Goal: Transaction & Acquisition: Purchase product/service

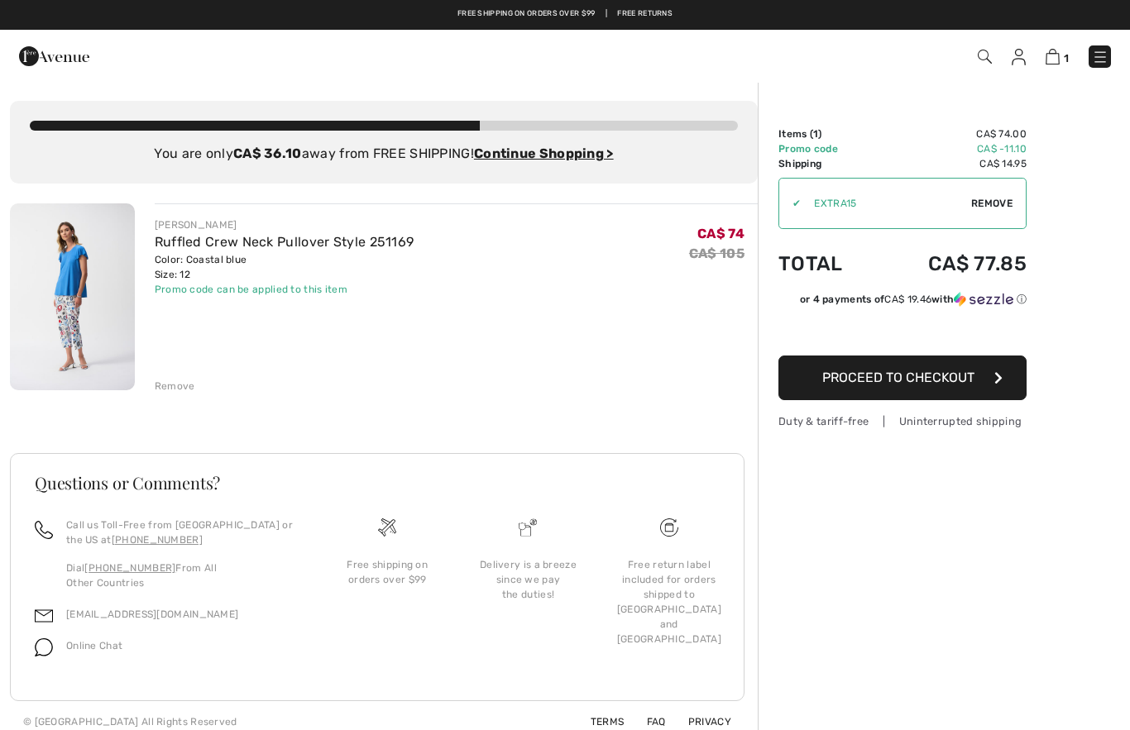
click at [932, 390] on button "Proceed to Checkout" at bounding box center [902, 378] width 248 height 45
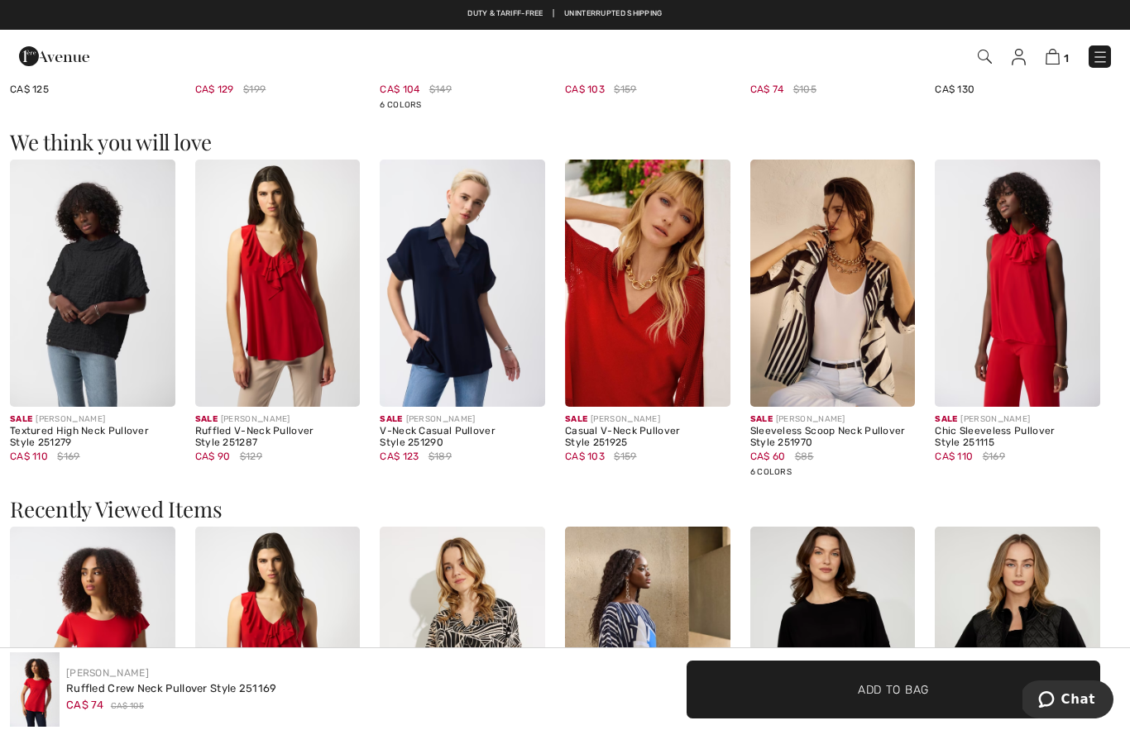
scroll to position [1865, 0]
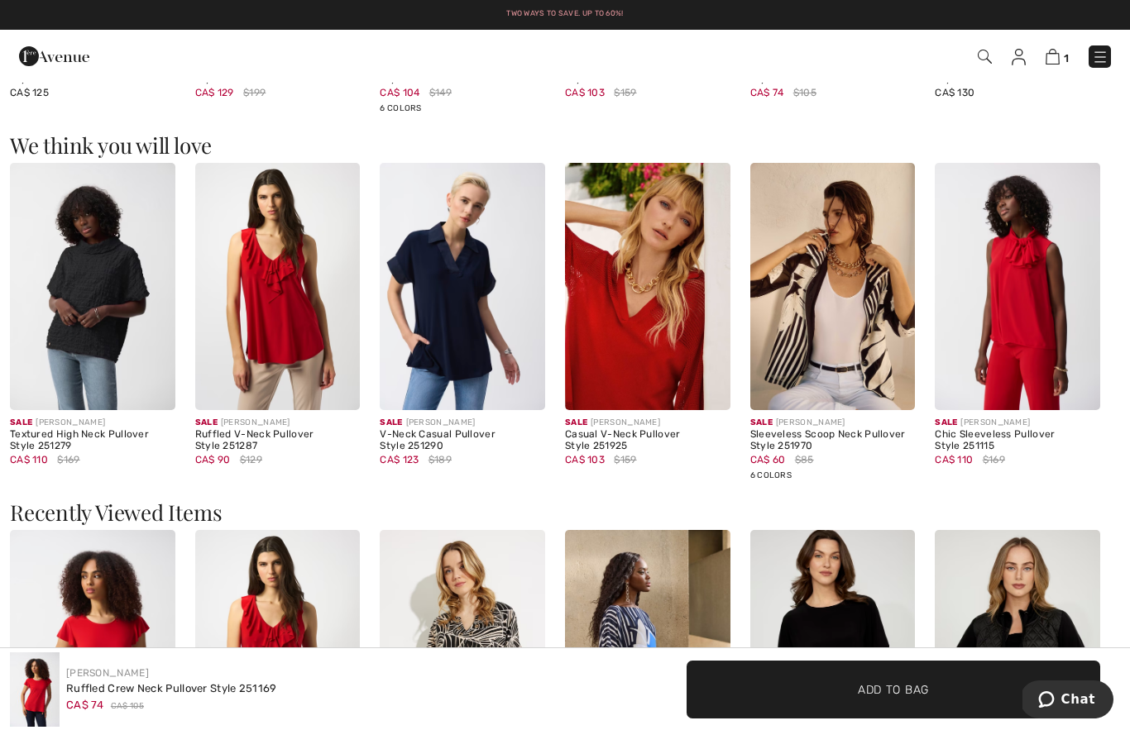
click at [1105, 60] on img at bounding box center [1100, 57] width 17 height 17
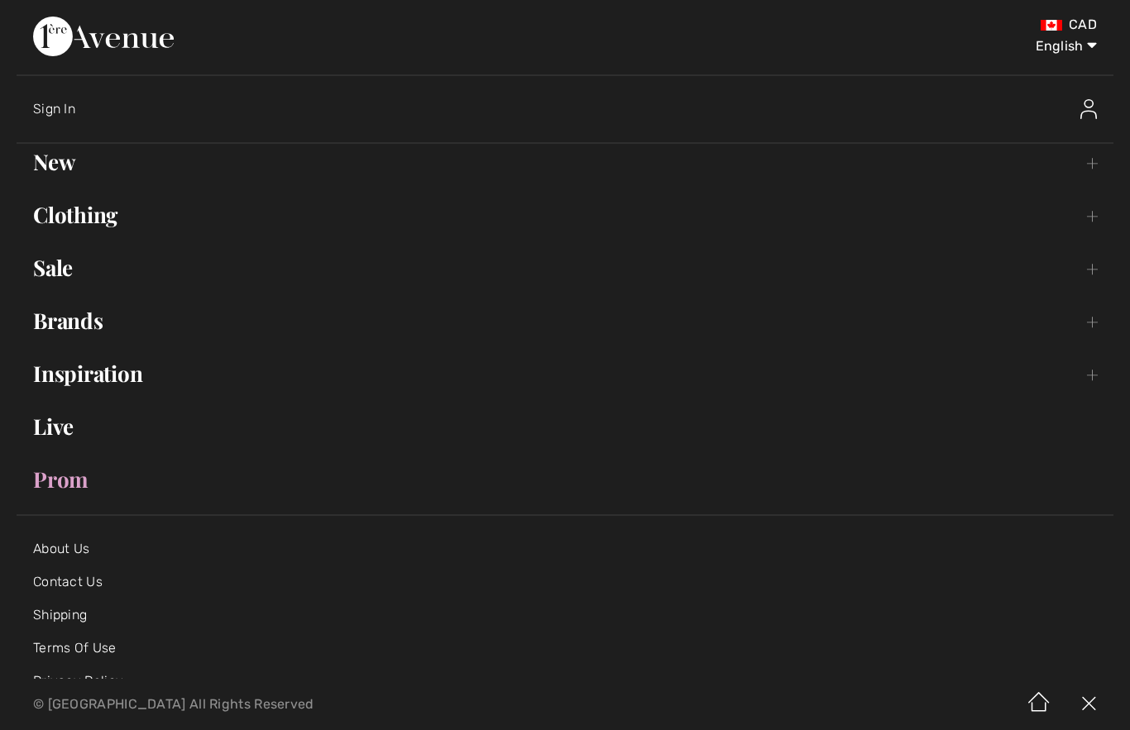
click at [77, 156] on link "New Toggle submenu" at bounding box center [565, 162] width 1097 height 36
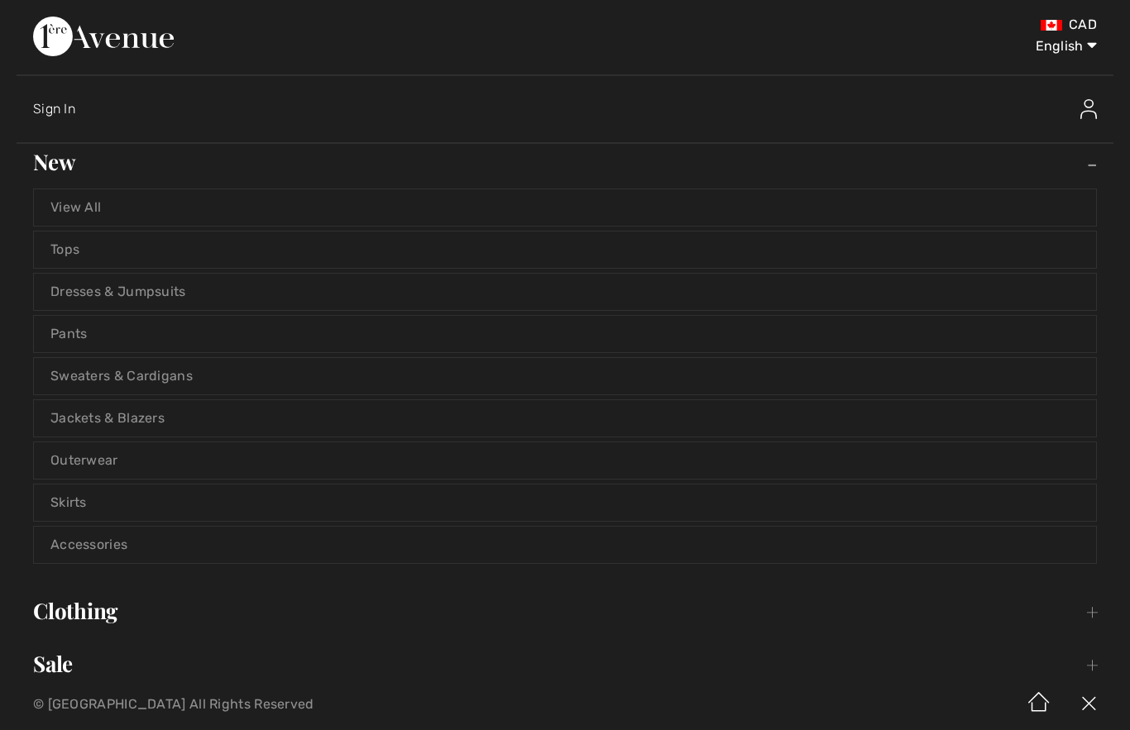
click at [122, 251] on link "Tops" at bounding box center [565, 250] width 1062 height 36
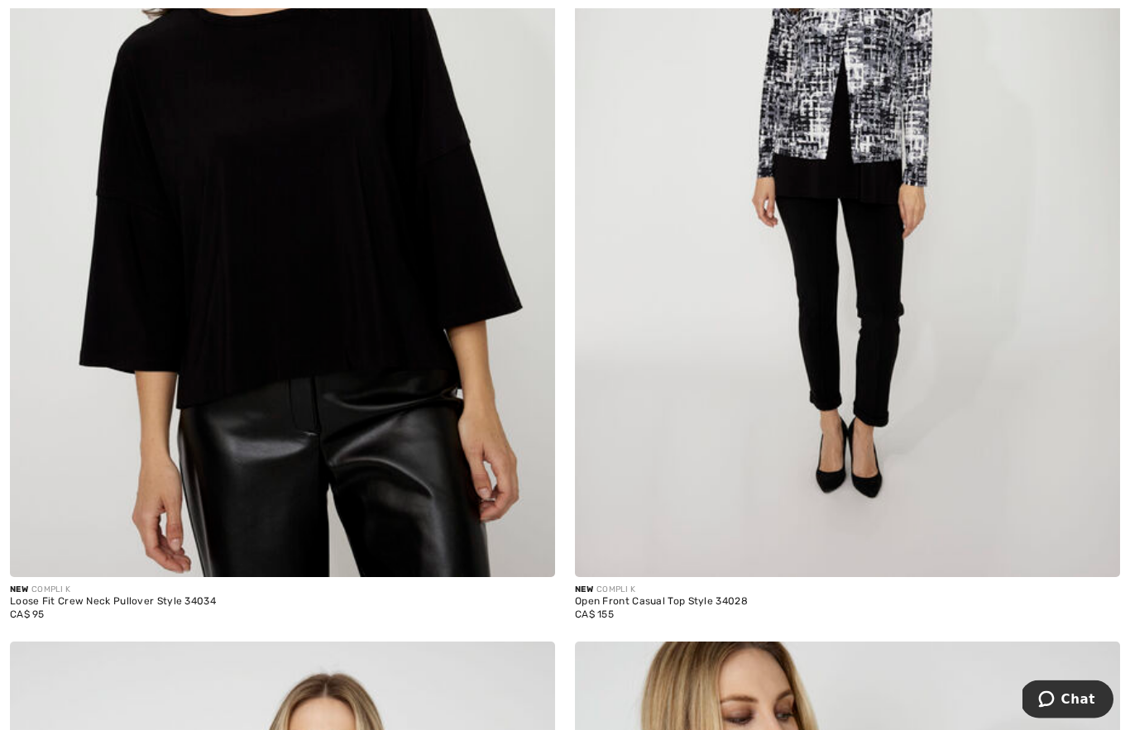
scroll to position [7772, 0]
click at [397, 327] on img at bounding box center [282, 168] width 545 height 818
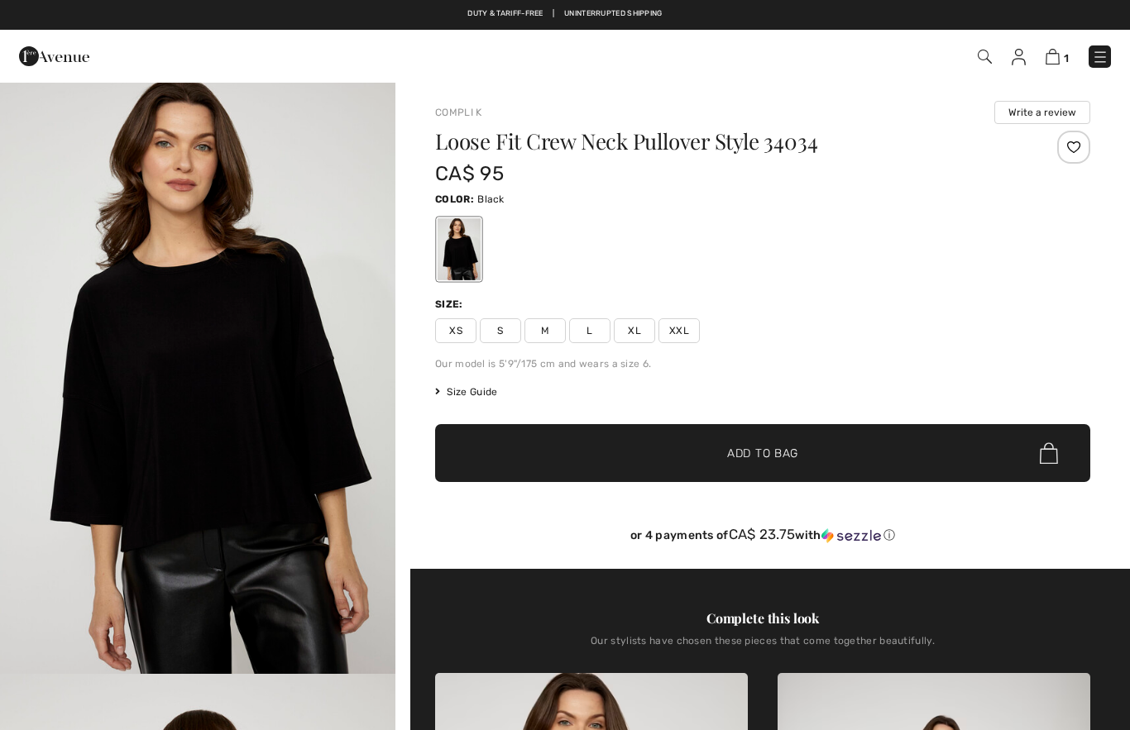
checkbox input "true"
click at [597, 342] on span "L" at bounding box center [589, 330] width 41 height 25
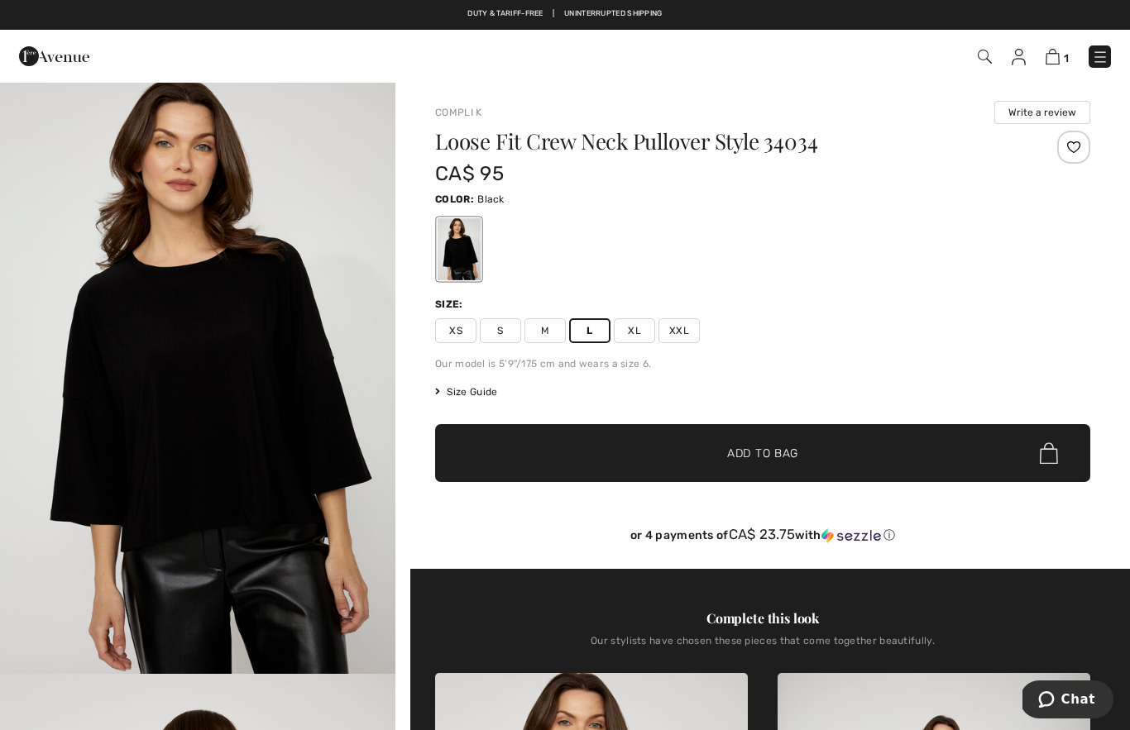
click at [850, 457] on span "✔ Added to Bag Add to Bag" at bounding box center [762, 453] width 655 height 58
click at [1052, 64] on img at bounding box center [1051, 57] width 14 height 16
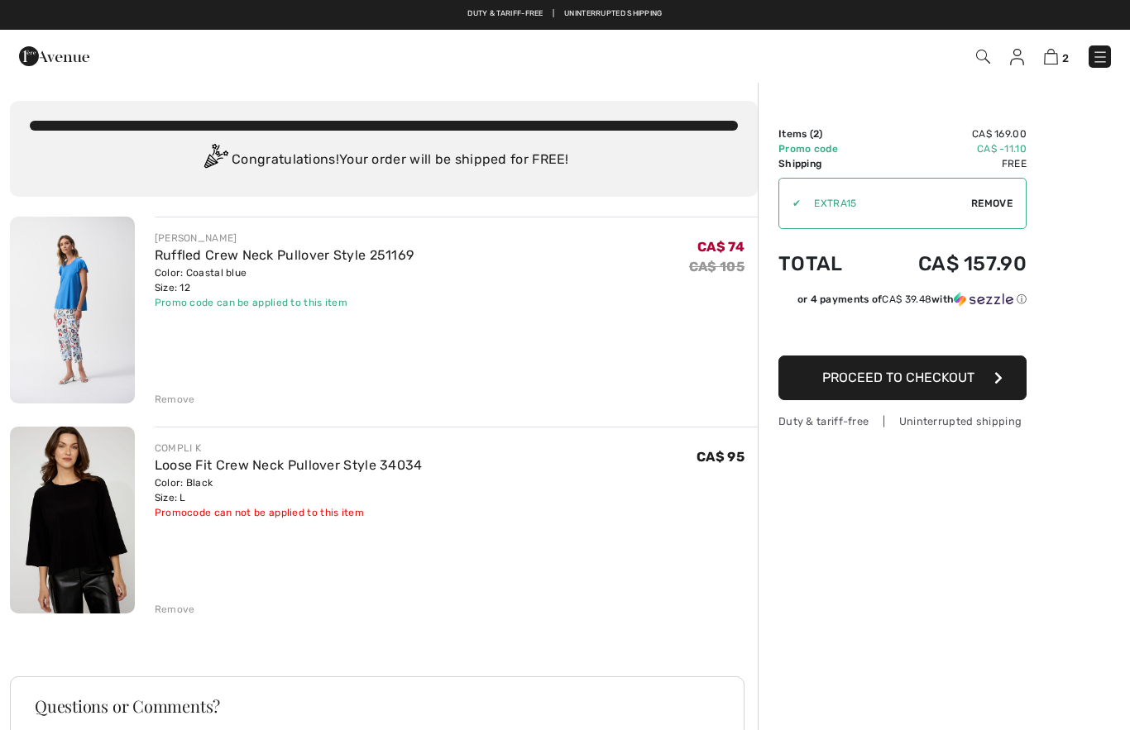
click at [957, 386] on button "Proceed to Checkout" at bounding box center [902, 378] width 248 height 45
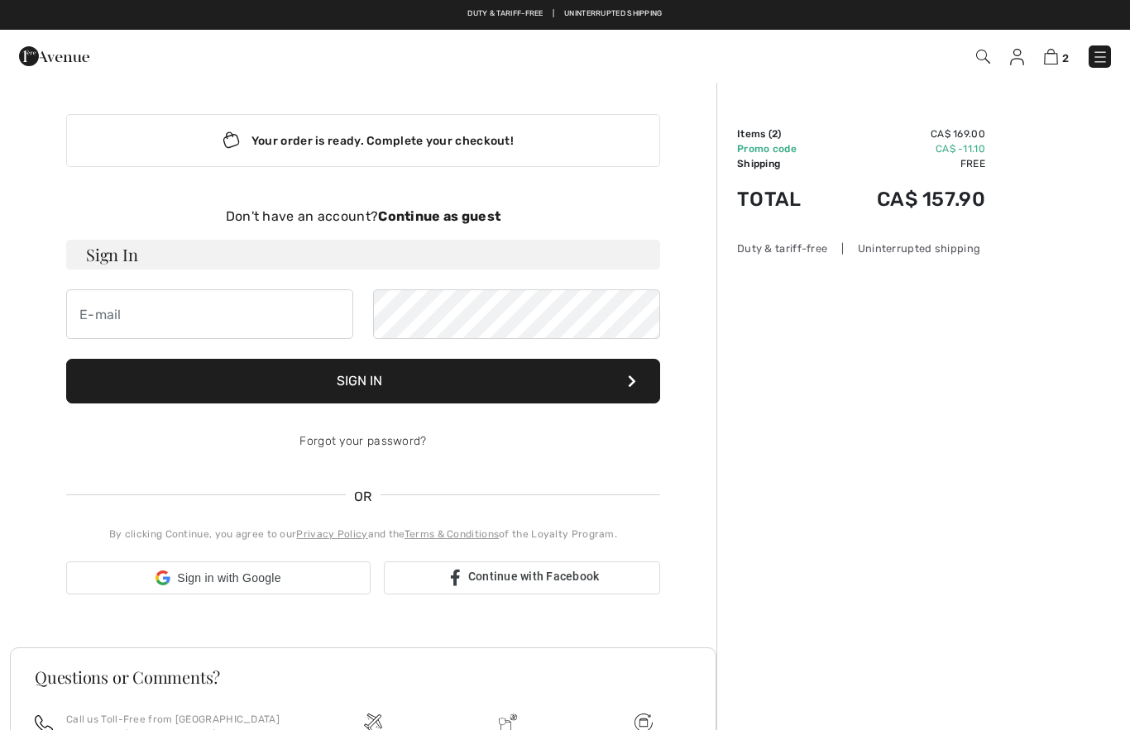
checkbox input "true"
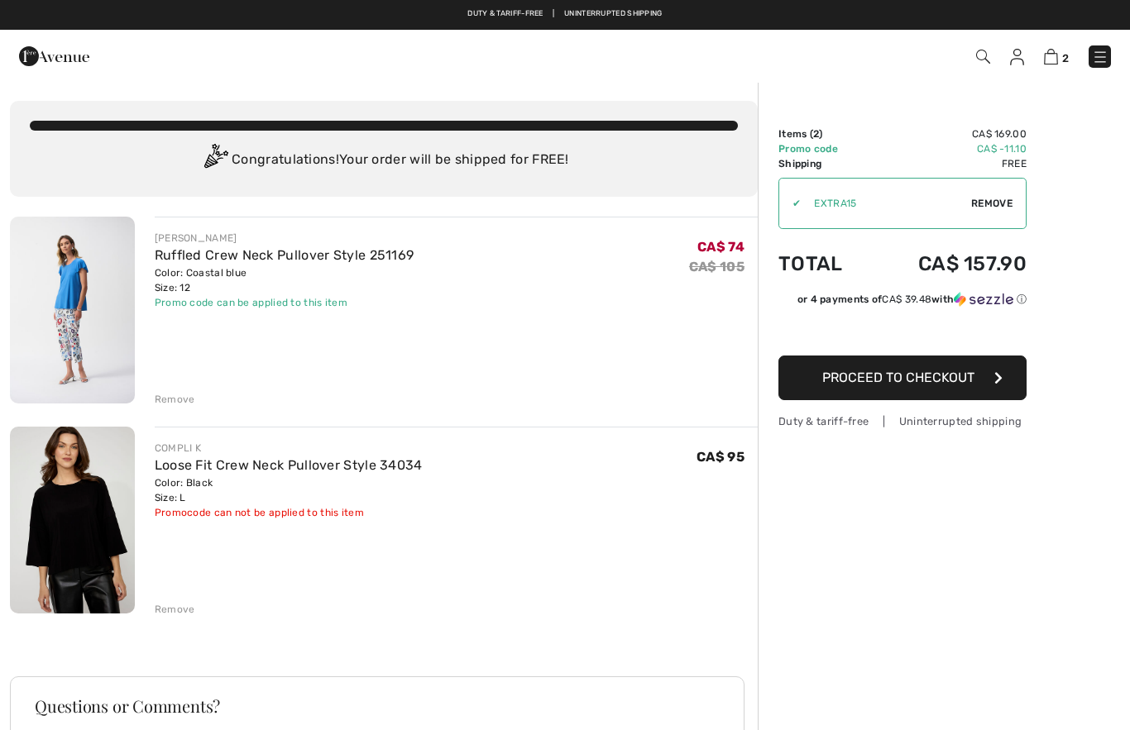
click at [735, 601] on div "Remove" at bounding box center [456, 608] width 603 height 18
click at [317, 304] on div "Promo code can be applied to this item" at bounding box center [285, 302] width 260 height 15
click at [940, 389] on button "Proceed to Checkout" at bounding box center [902, 378] width 248 height 45
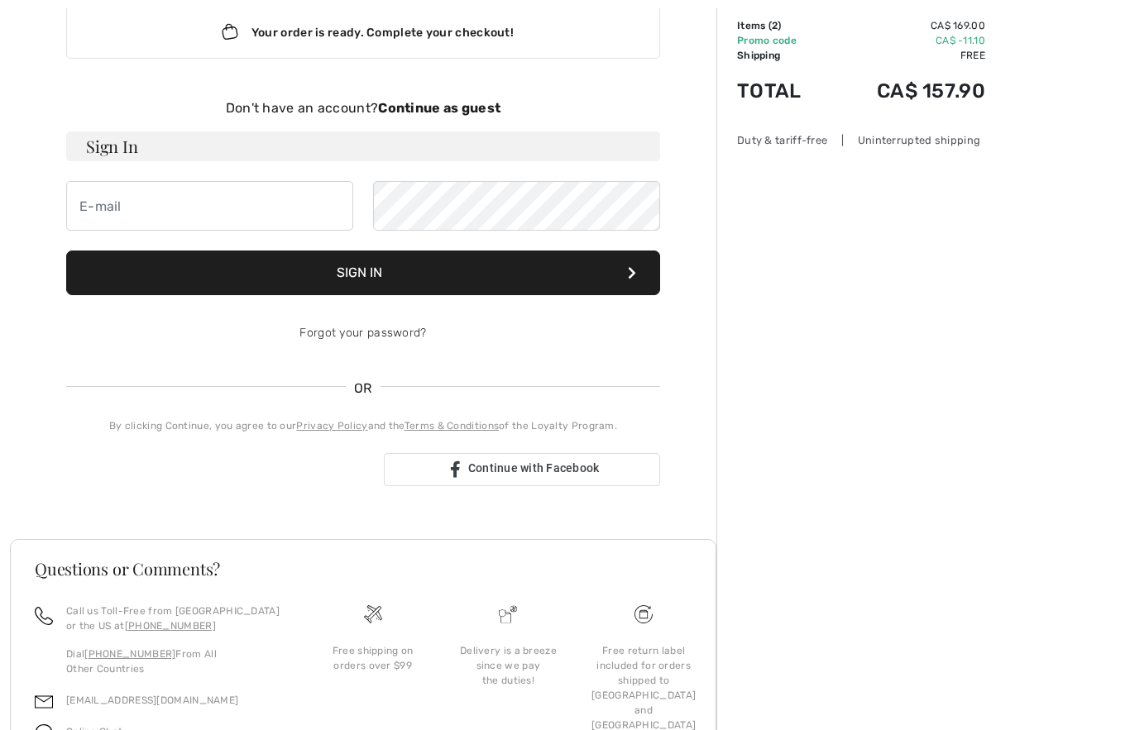
scroll to position [116, 0]
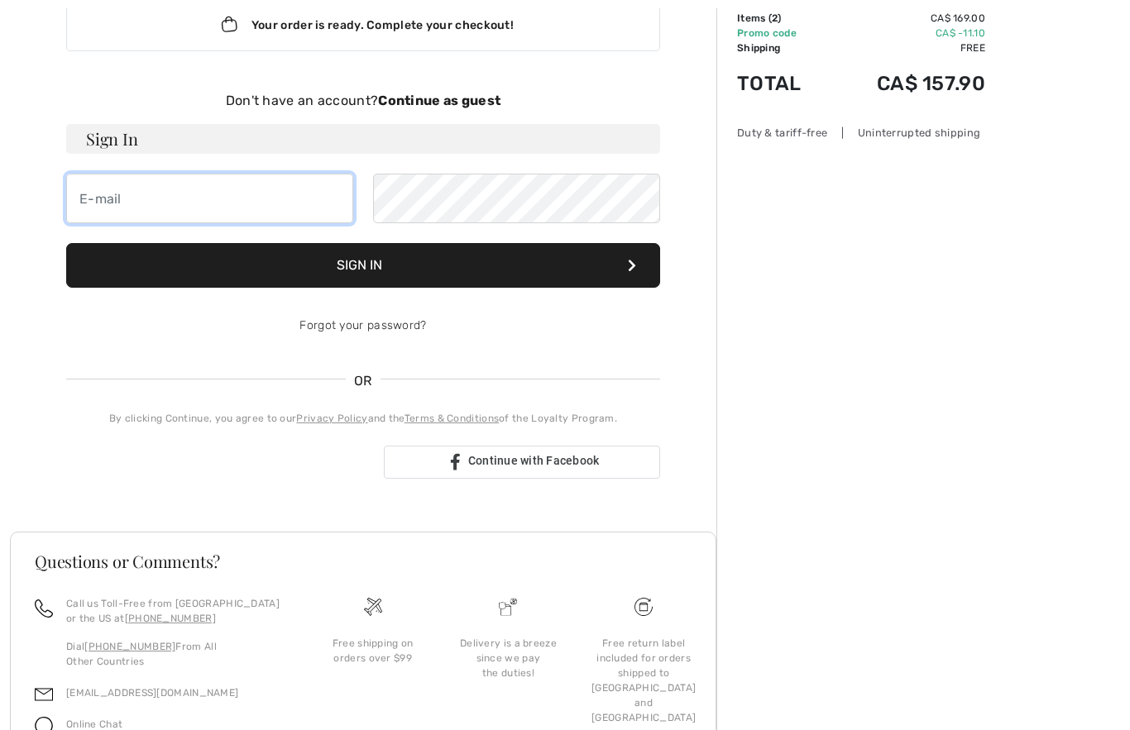
click at [99, 200] on input "email" at bounding box center [209, 199] width 287 height 50
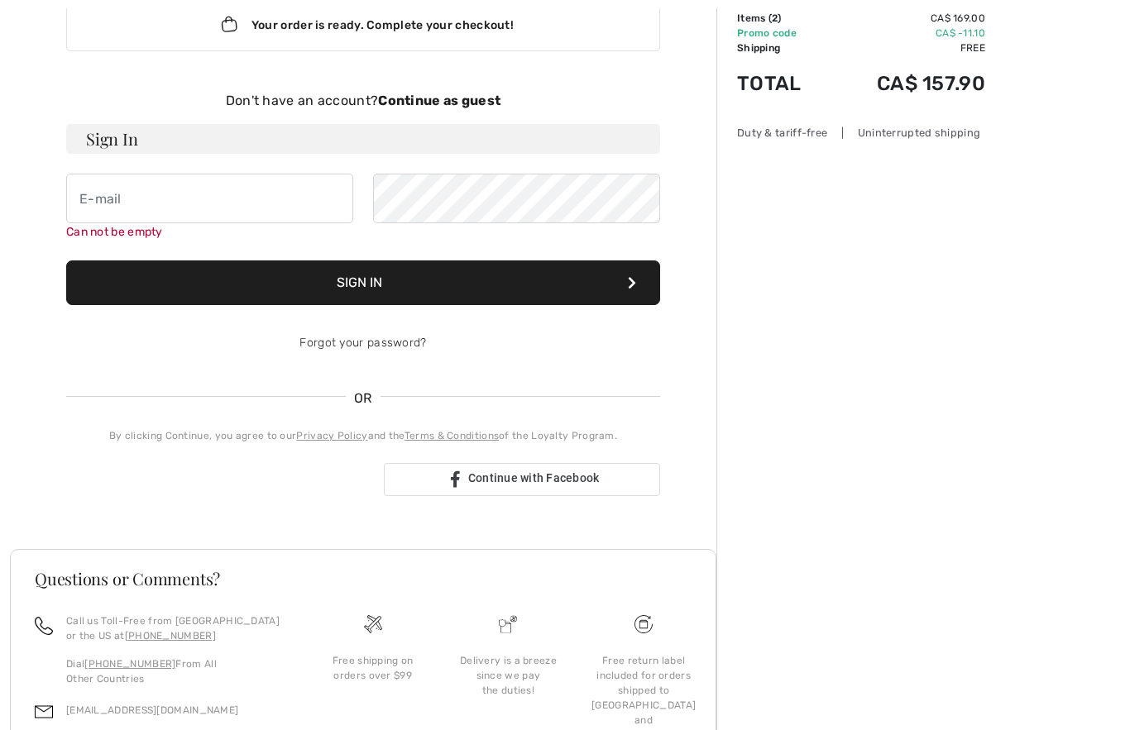
click at [461, 106] on strong "Continue as guest" at bounding box center [439, 101] width 122 height 16
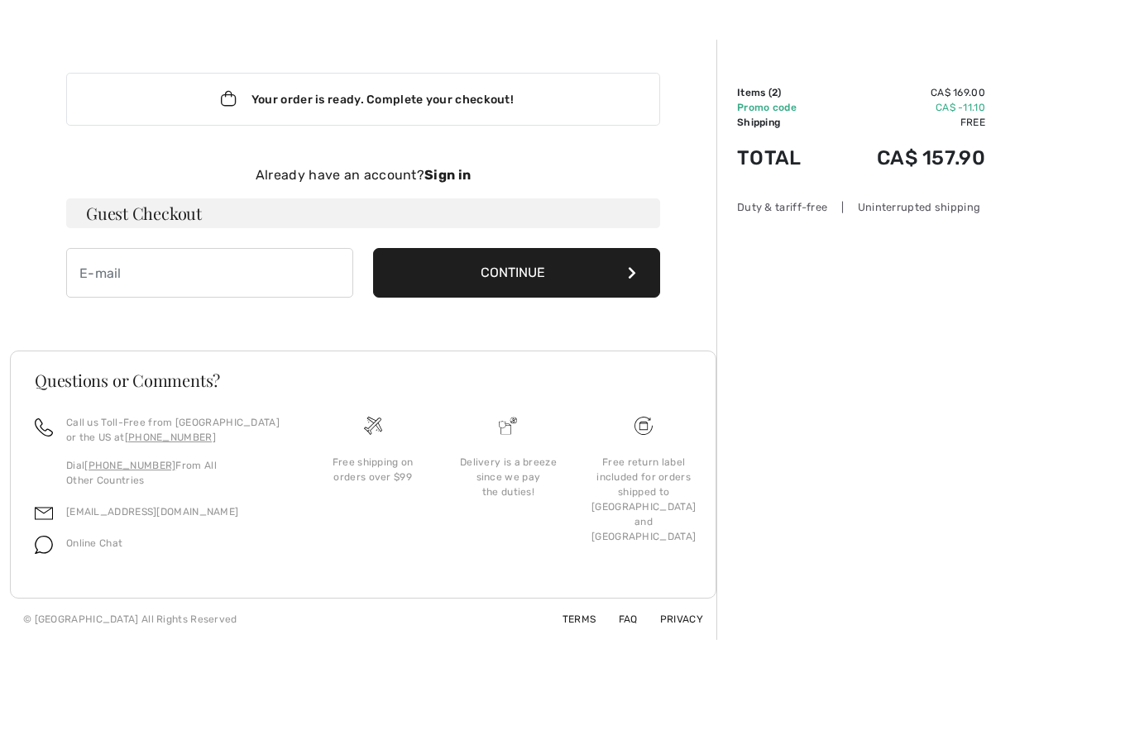
scroll to position [56, 0]
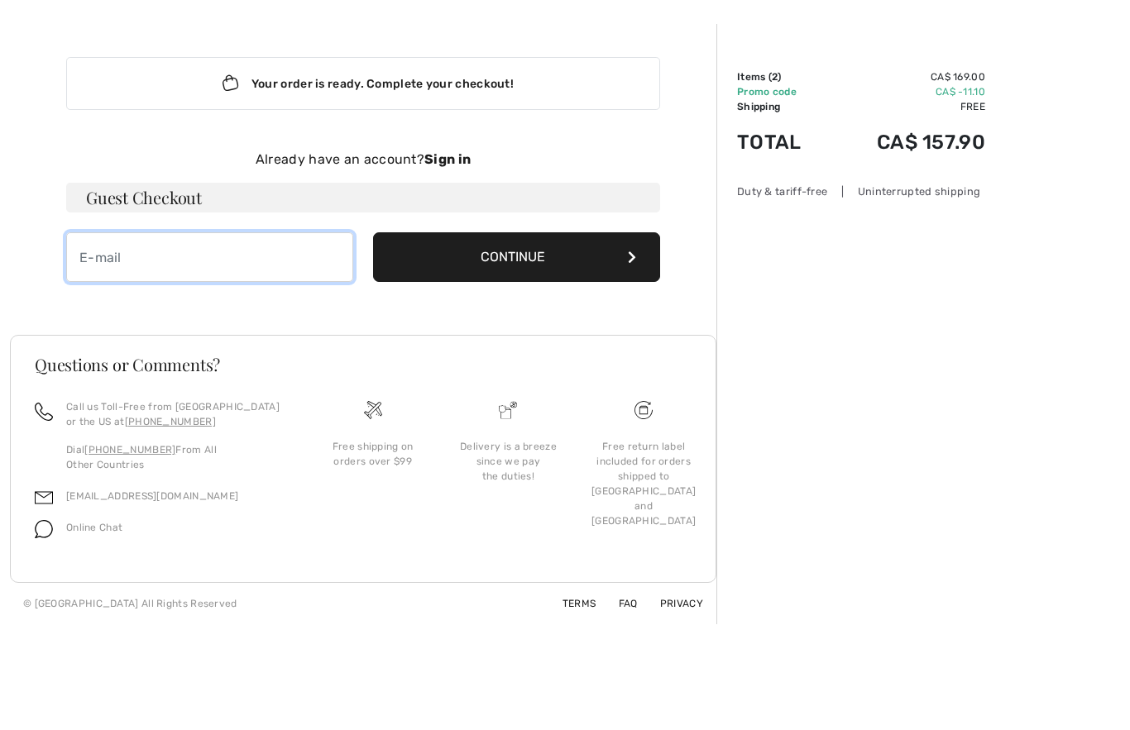
click at [130, 255] on input "email" at bounding box center [209, 258] width 287 height 50
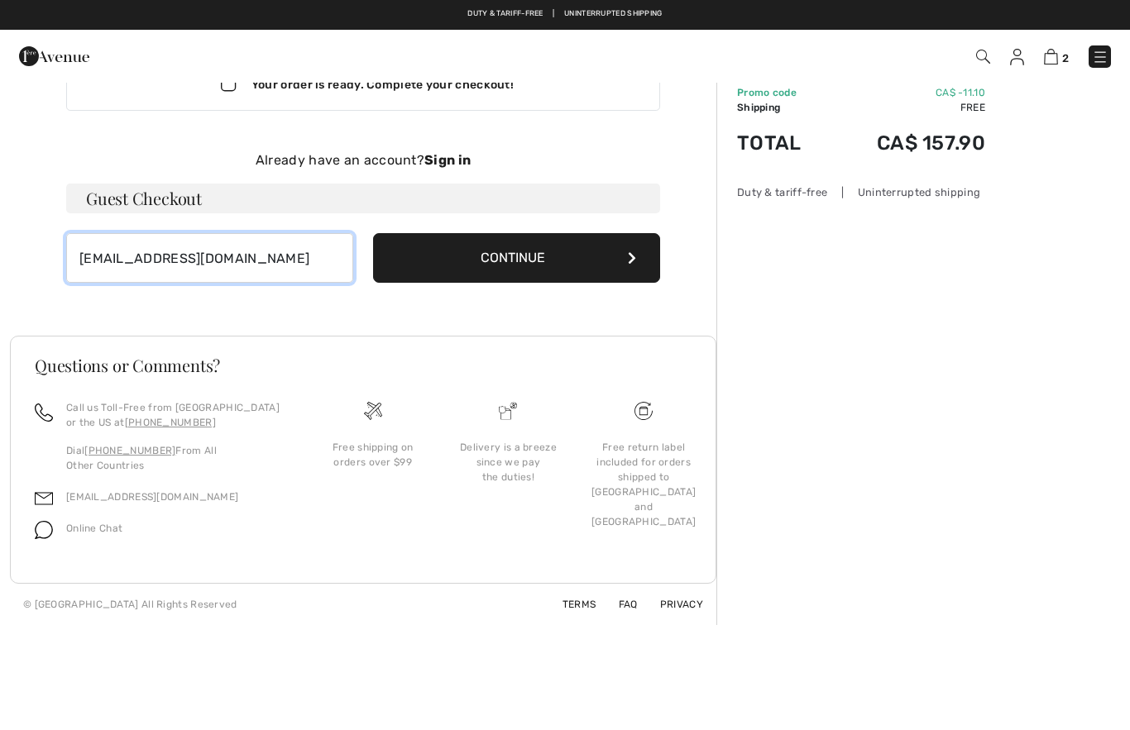
type input "[EMAIL_ADDRESS][DOMAIN_NAME]"
click at [624, 261] on button "Continue" at bounding box center [516, 258] width 287 height 50
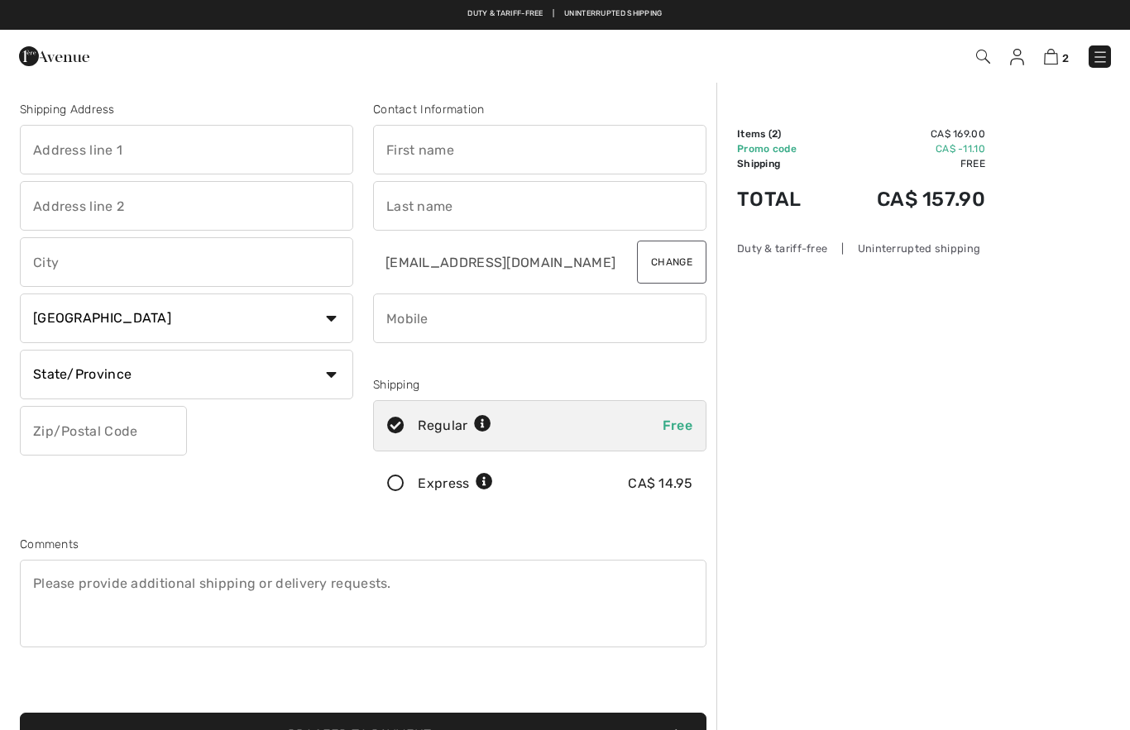
click at [166, 147] on input "text" at bounding box center [186, 150] width 333 height 50
click at [143, 259] on input "text" at bounding box center [186, 262] width 333 height 50
type input "20 Edenbridge Drive"
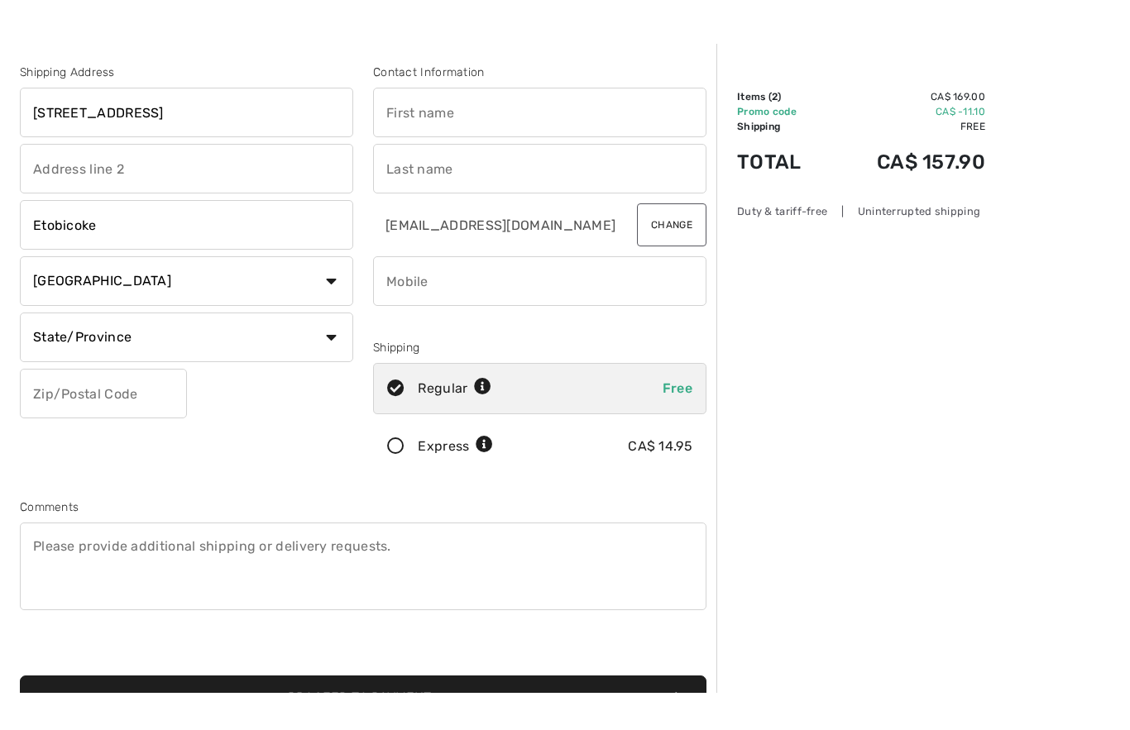
click at [332, 350] on select "State/Province Alberta British Columbia Manitoba New Brunswick Newfoundland and…" at bounding box center [186, 375] width 333 height 50
type input "Etobicoke"
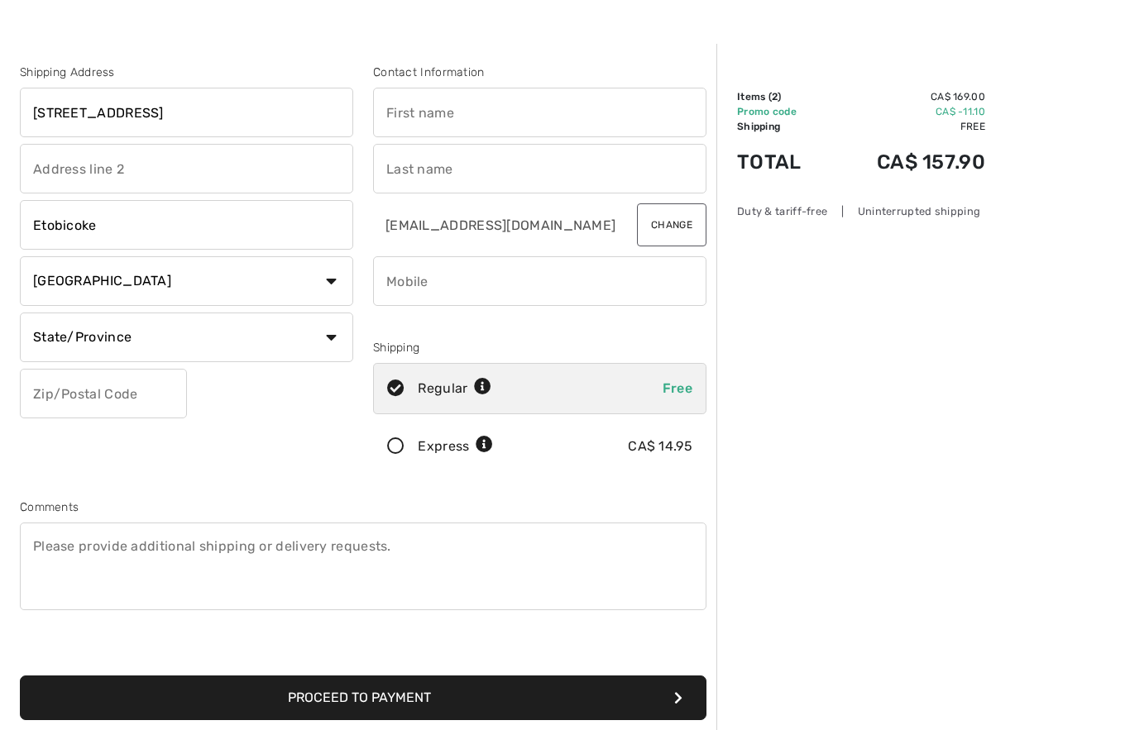
select select "ON"
click at [98, 393] on input "text" at bounding box center [103, 394] width 167 height 50
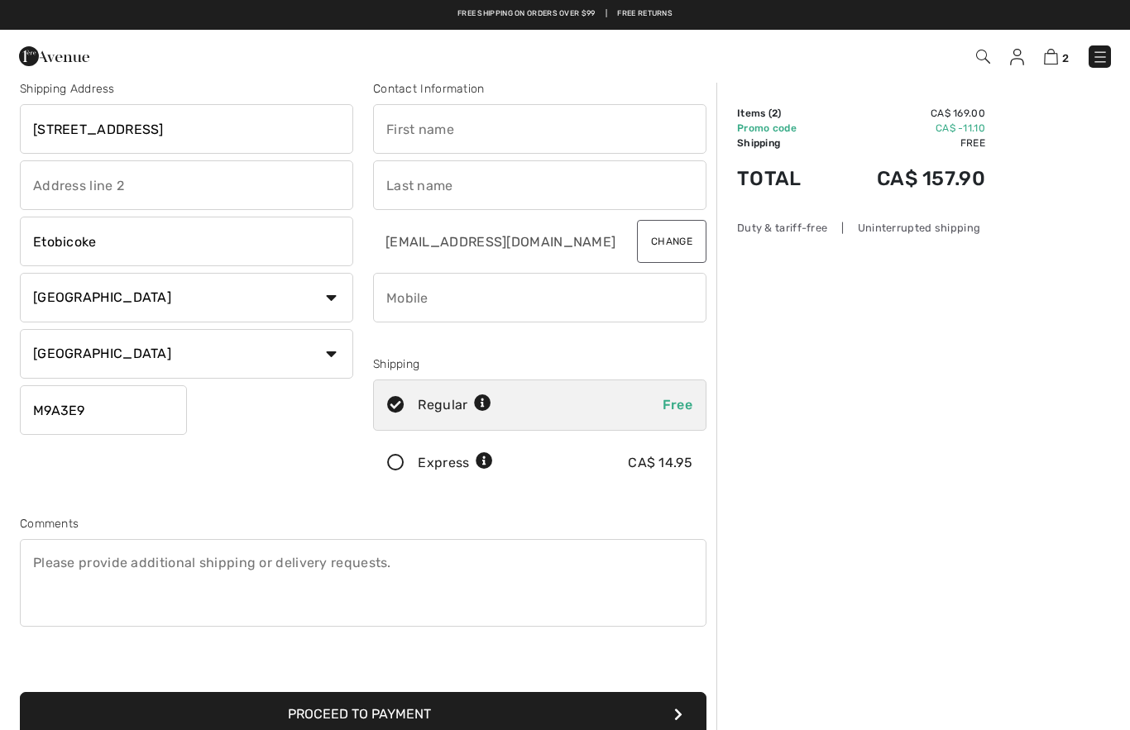
scroll to position [2, 0]
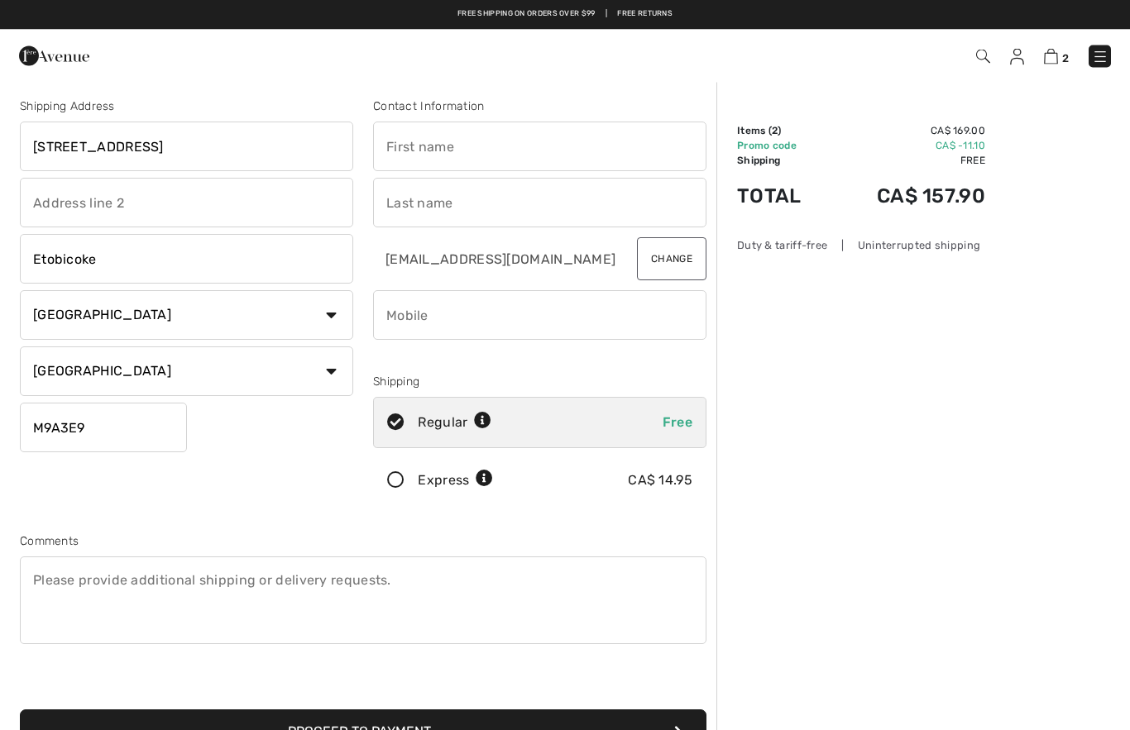
type input "M9A3E9"
click at [403, 150] on input "text" at bounding box center [539, 147] width 333 height 50
click at [389, 212] on input "text" at bounding box center [539, 204] width 333 height 50
type input "Elizabeth"
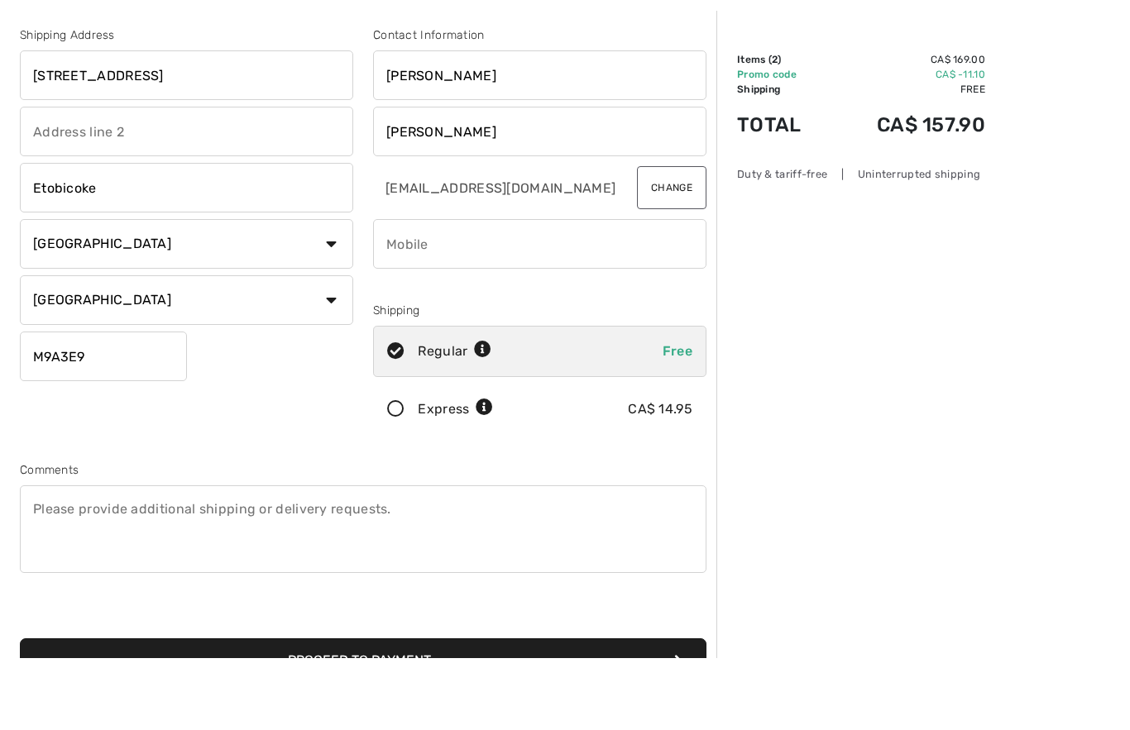
type input "Zambonini"
click at [408, 291] on input "phone" at bounding box center [539, 316] width 333 height 50
type input "647"
type input "6475306165"
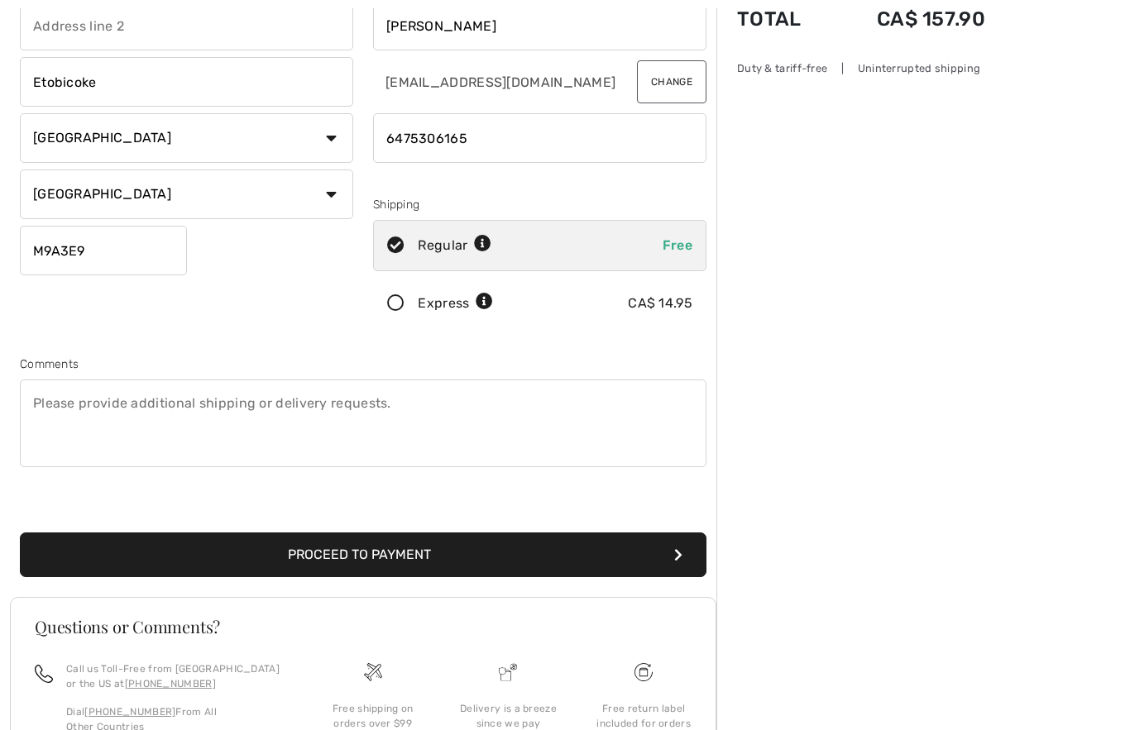
scroll to position [180, 0]
click at [443, 558] on button "Proceed to Payment" at bounding box center [363, 555] width 686 height 45
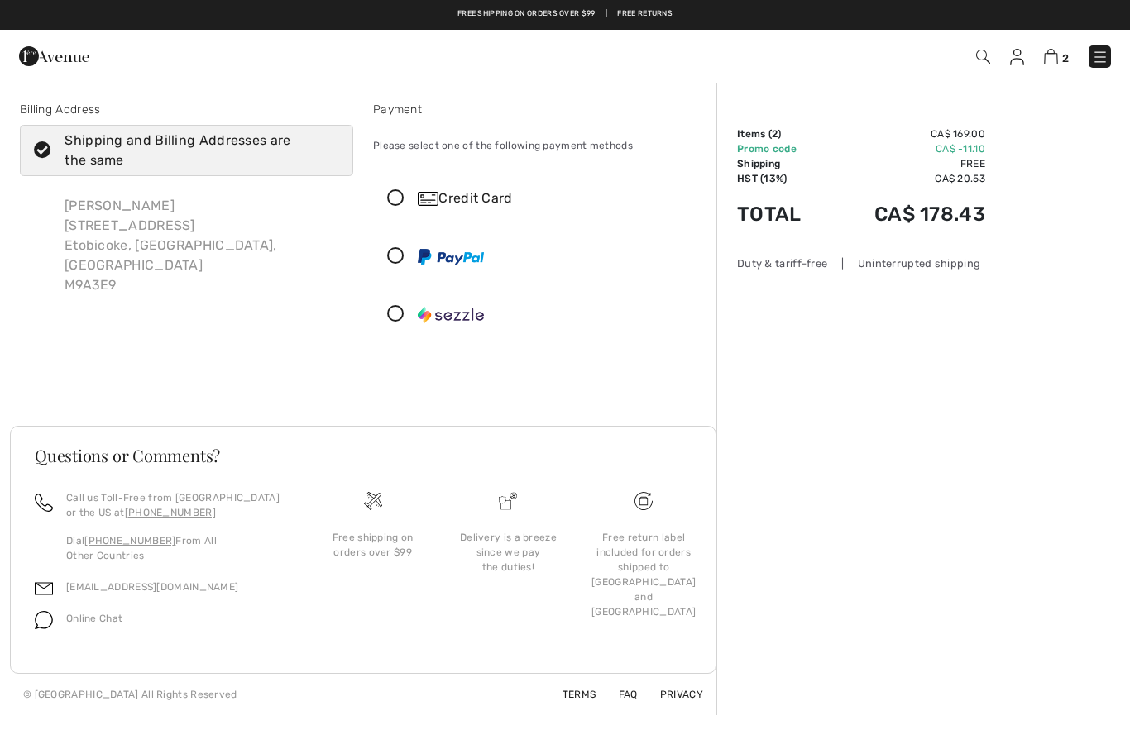
click at [1047, 64] on img at bounding box center [1051, 57] width 14 height 16
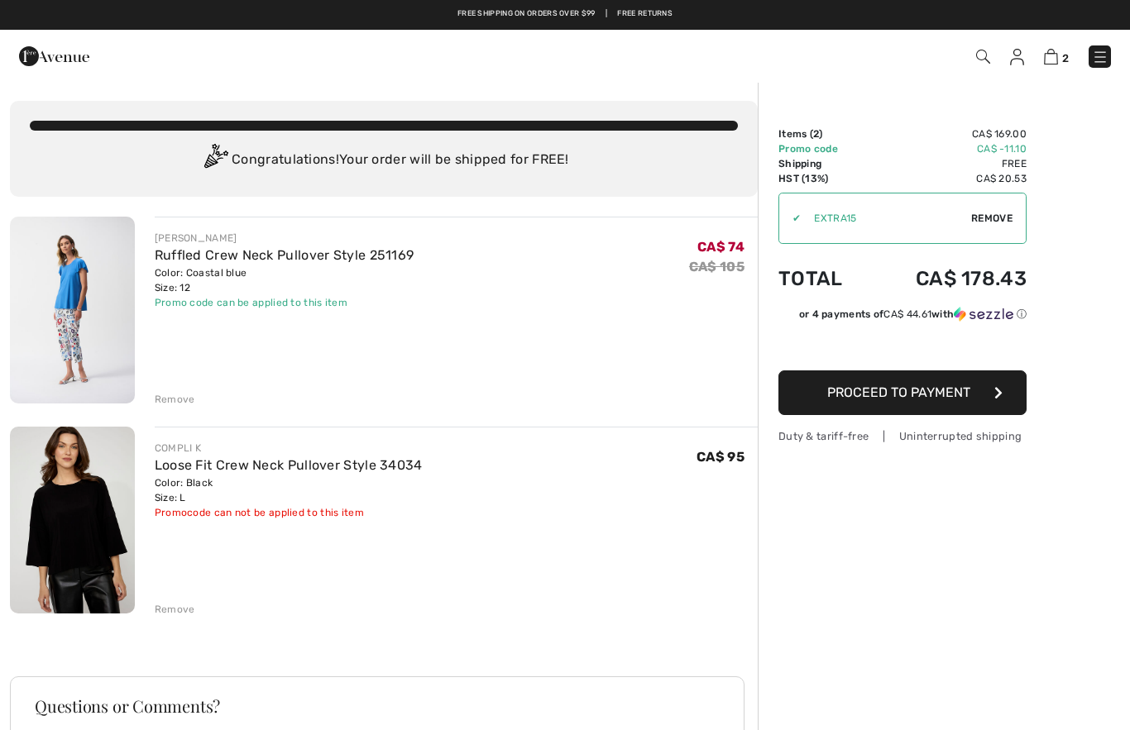
click at [1048, 64] on img at bounding box center [1051, 57] width 14 height 16
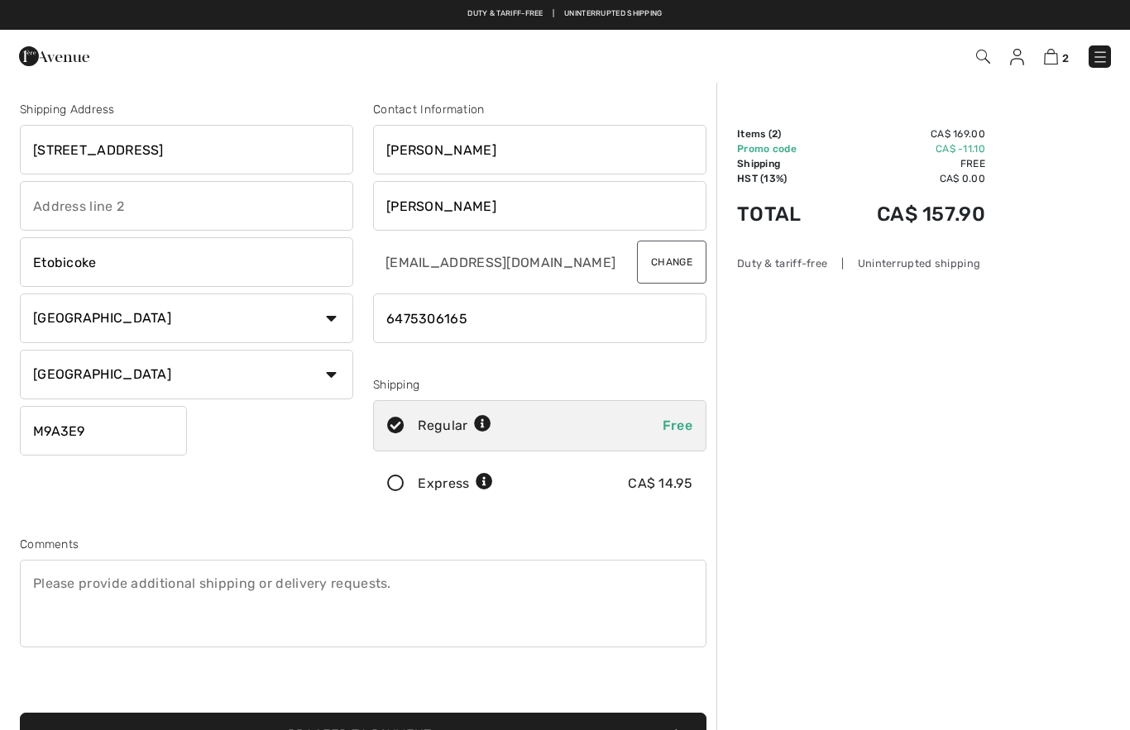
click at [250, 141] on input "[STREET_ADDRESS]" at bounding box center [186, 150] width 333 height 50
type input "2"
click at [479, 147] on input "Elizabeth" at bounding box center [539, 150] width 333 height 50
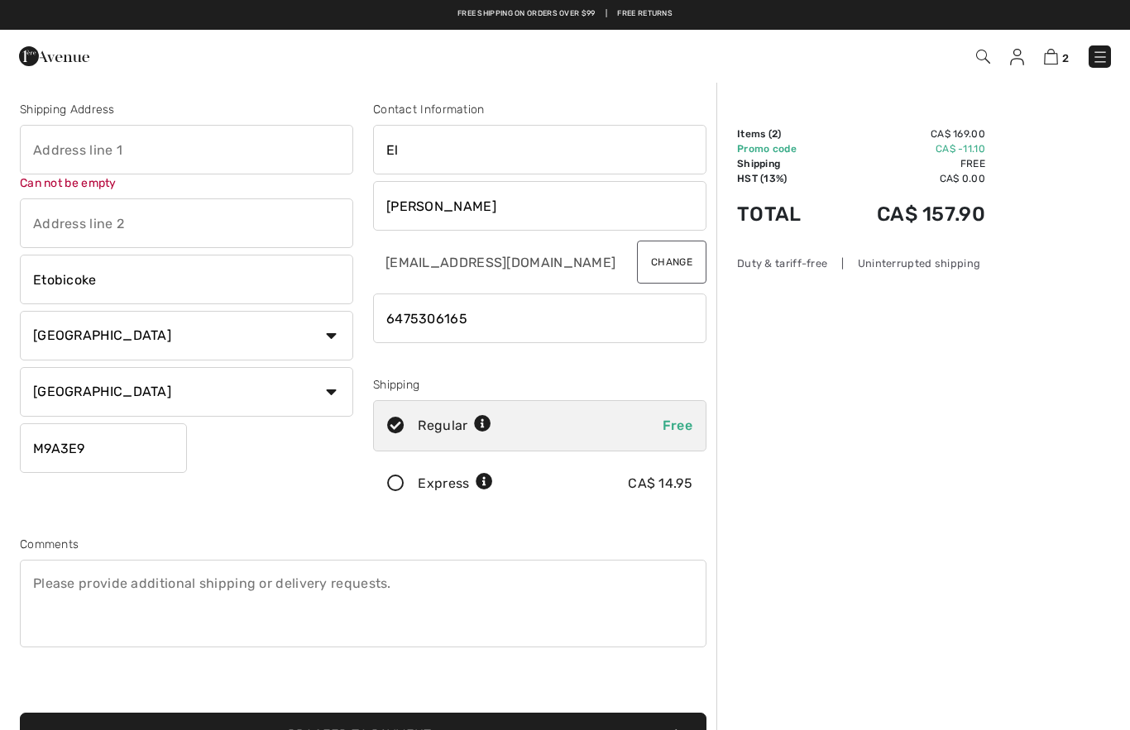
type input "E"
click at [476, 222] on input "Zambonini" at bounding box center [539, 206] width 333 height 50
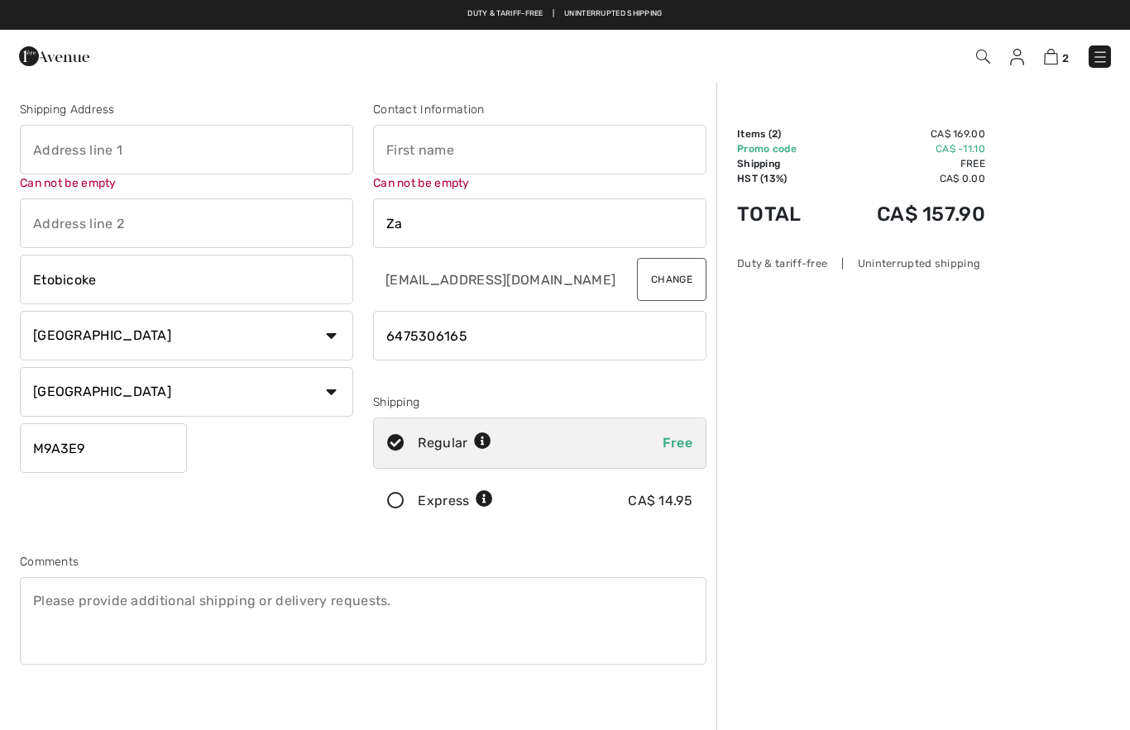
type input "Z"
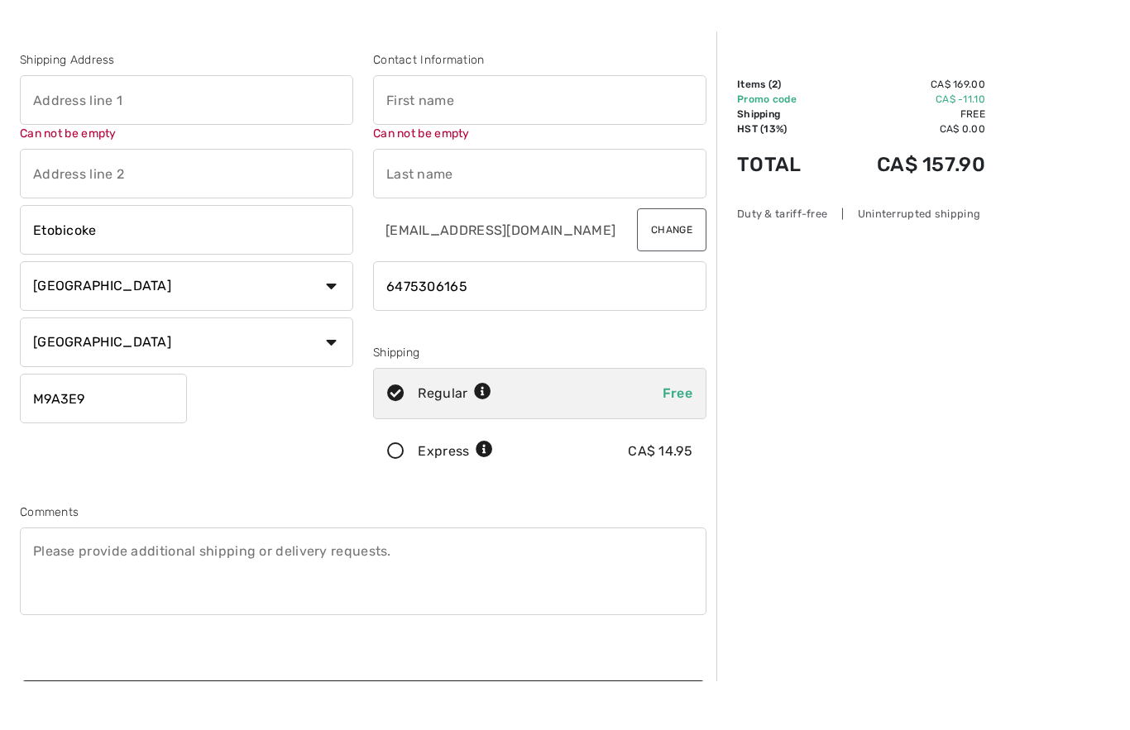
click at [265, 255] on input "Etobicoke" at bounding box center [186, 280] width 333 height 50
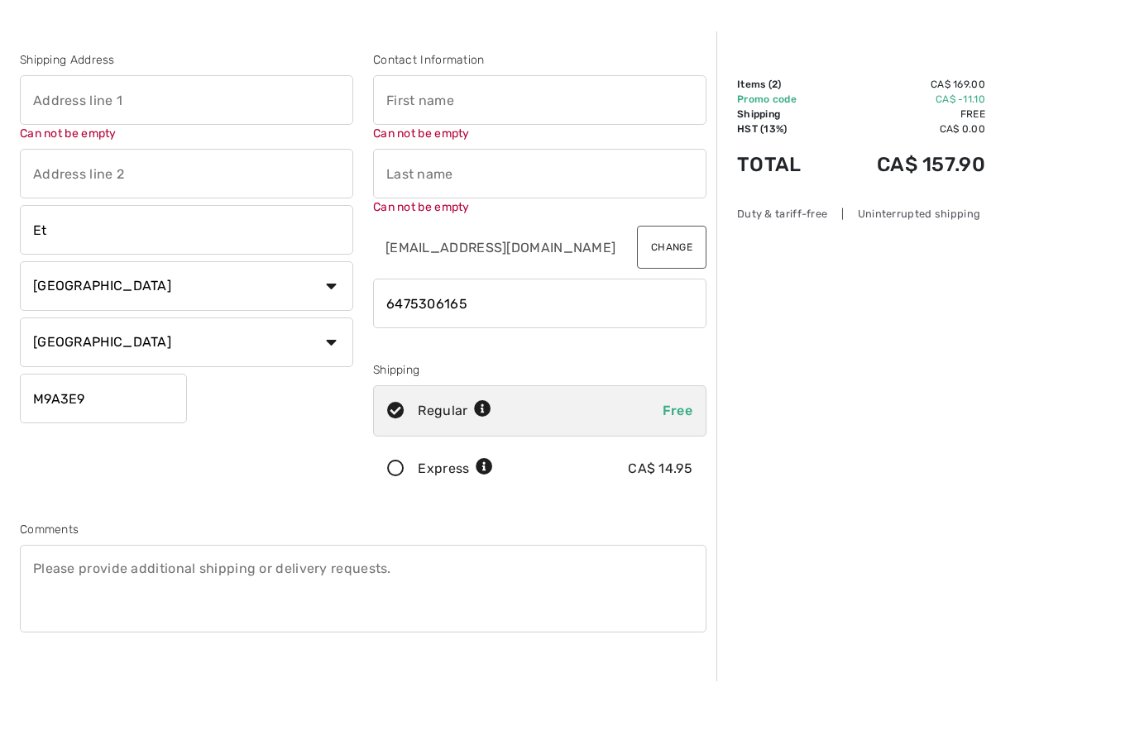
type input "E"
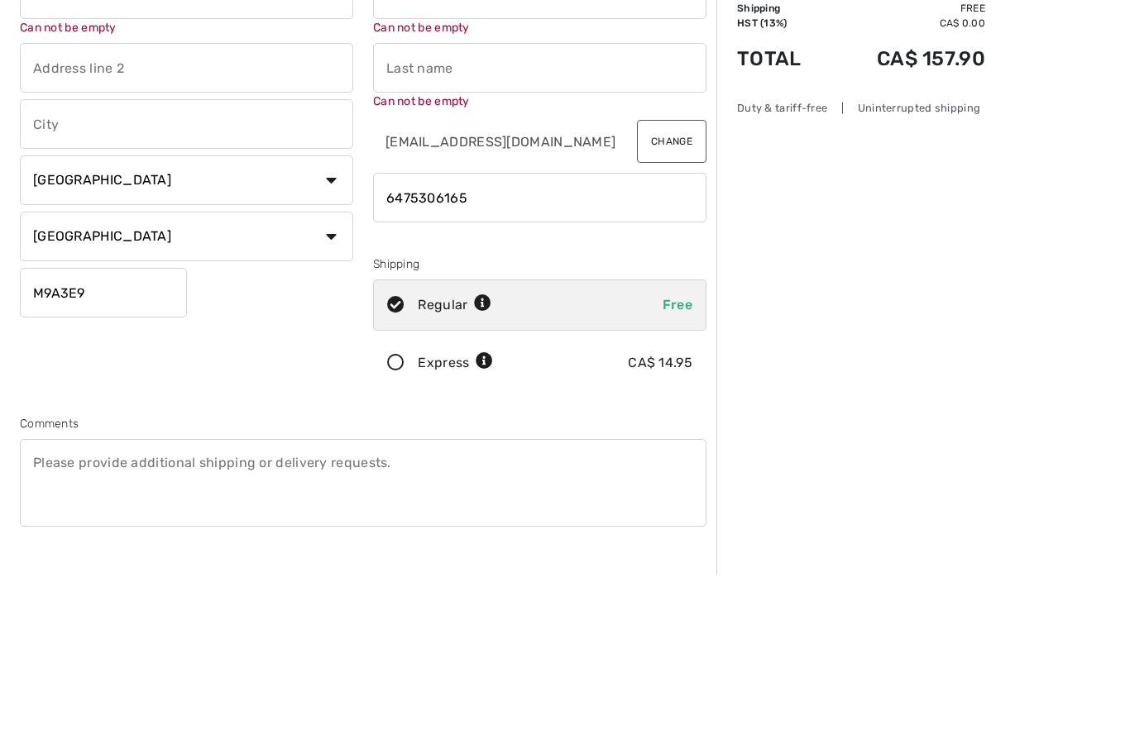
click at [142, 423] on input "M9A3E9" at bounding box center [103, 448] width 167 height 50
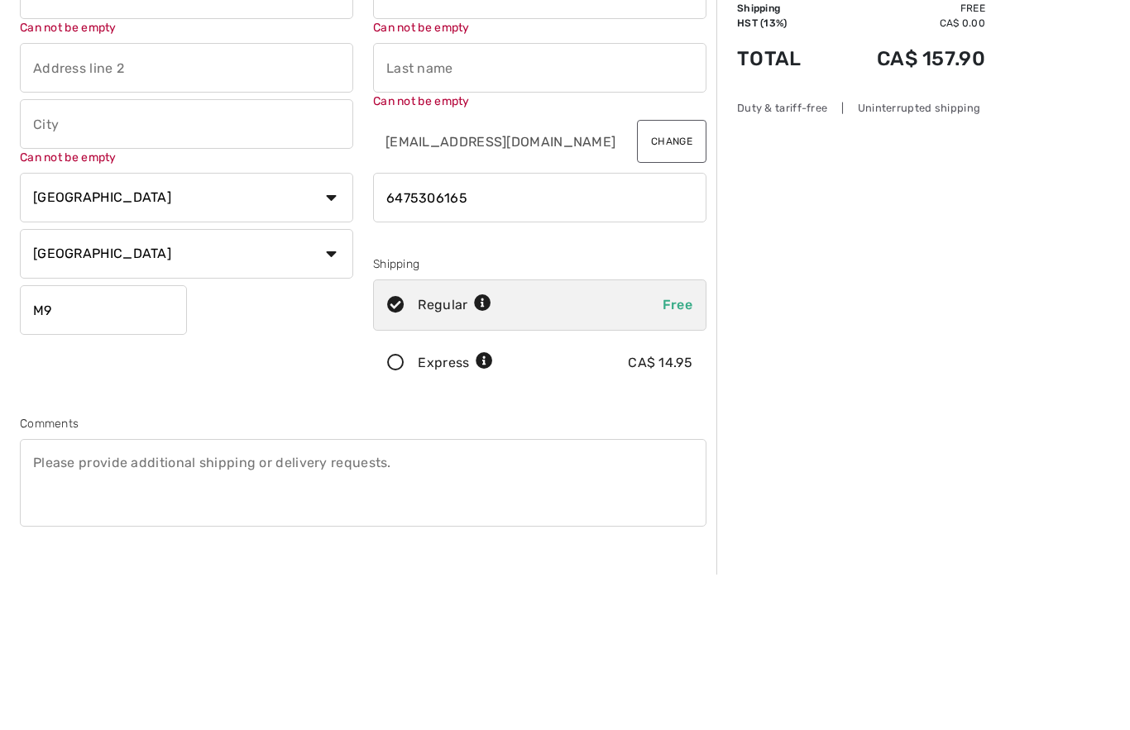
type input "M"
click at [502, 328] on input "phone" at bounding box center [539, 353] width 333 height 50
type input "6"
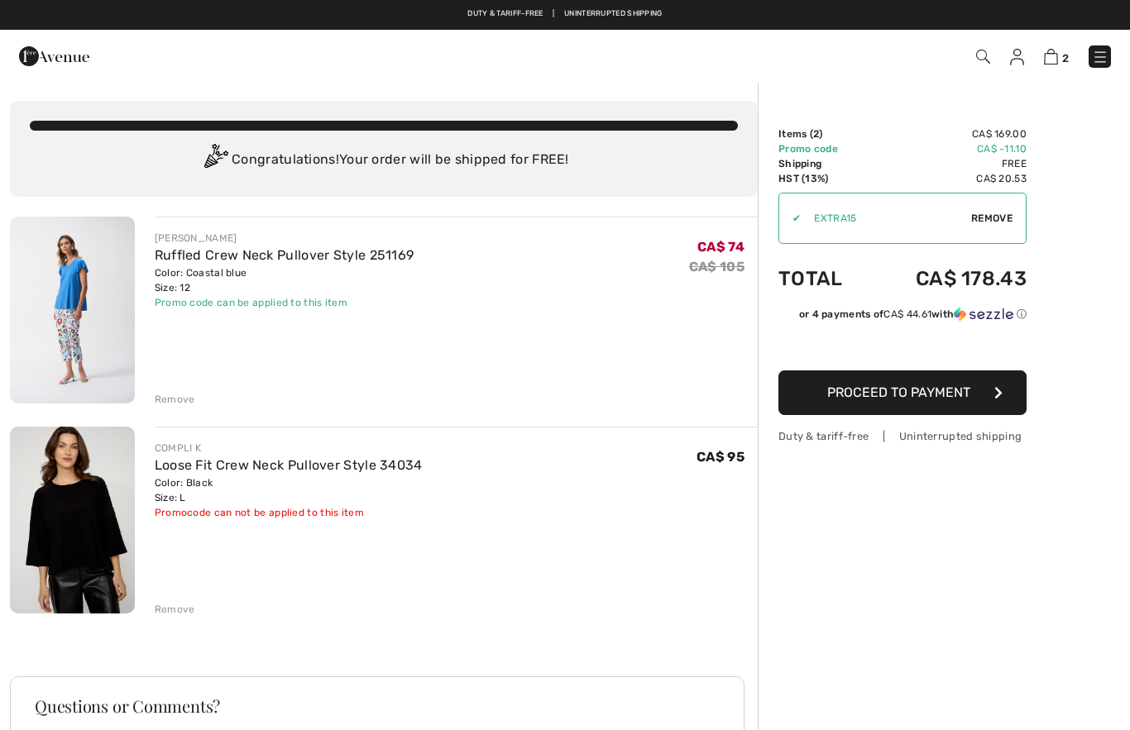
click at [187, 402] on div "Remove" at bounding box center [175, 399] width 41 height 15
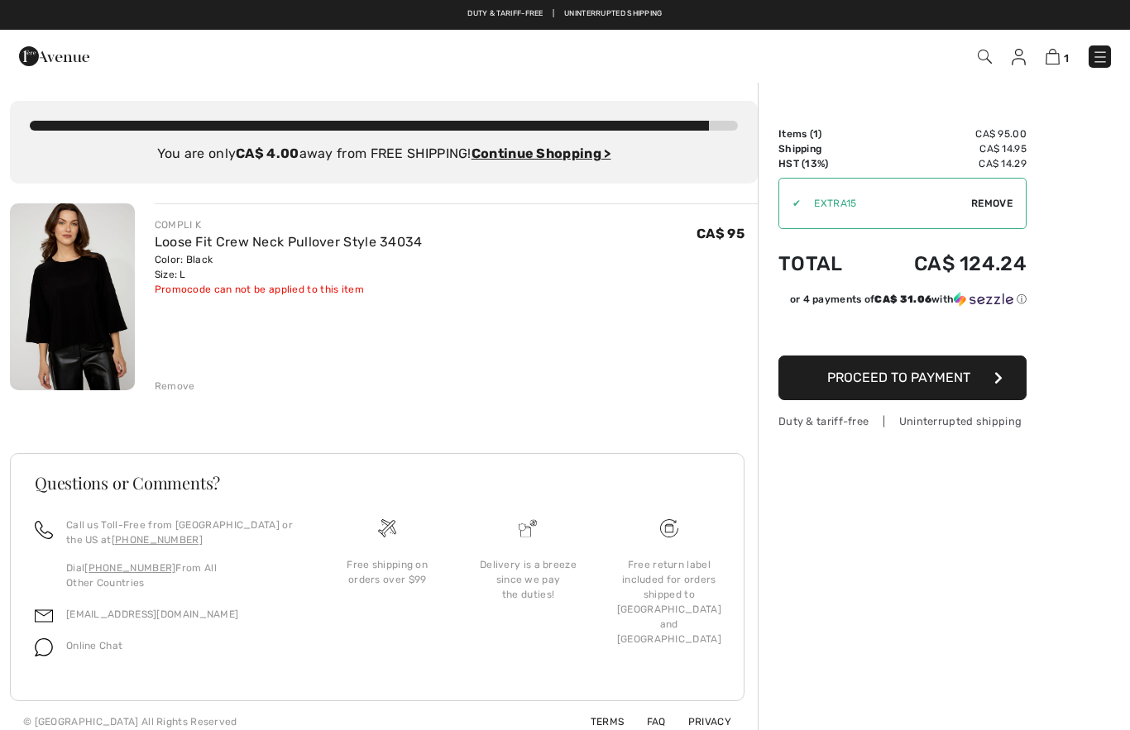
click at [185, 392] on div "Remove" at bounding box center [175, 386] width 41 height 15
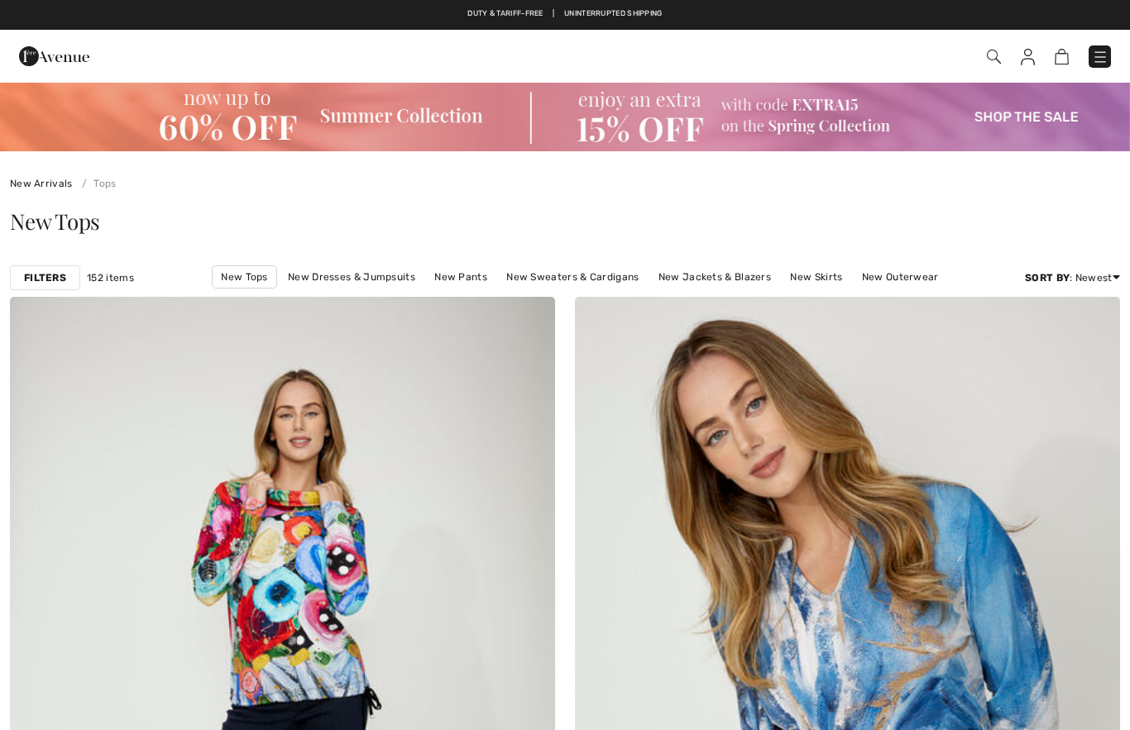
checkbox input "true"
